Goal: Information Seeking & Learning: Learn about a topic

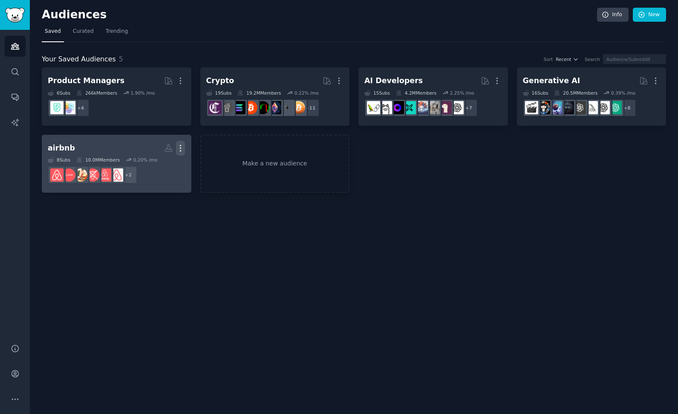
click at [181, 149] on icon "button" at bounding box center [180, 148] width 9 height 9
click at [162, 147] on p "View" at bounding box center [155, 151] width 14 height 9
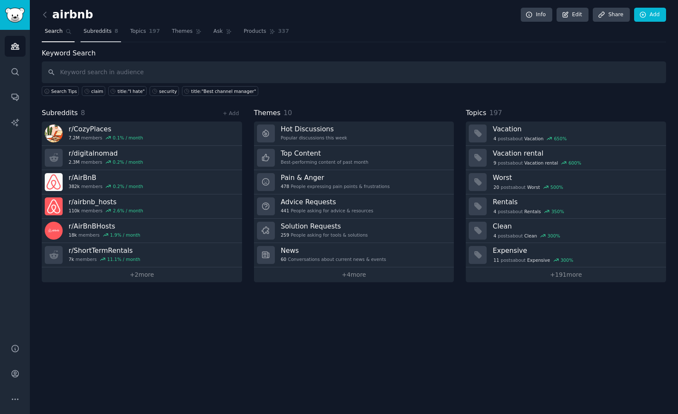
click at [88, 33] on span "Subreddits" at bounding box center [98, 32] width 28 height 8
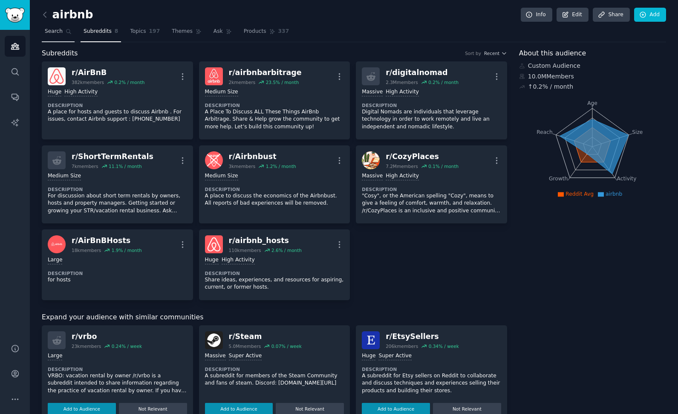
click at [59, 35] on link "Search" at bounding box center [58, 33] width 33 height 17
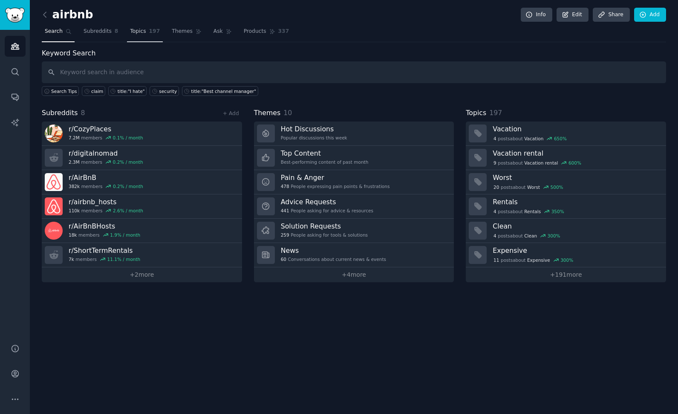
click at [147, 33] on link "Topics 197" at bounding box center [145, 33] width 36 height 17
